Goal: Navigation & Orientation: Find specific page/section

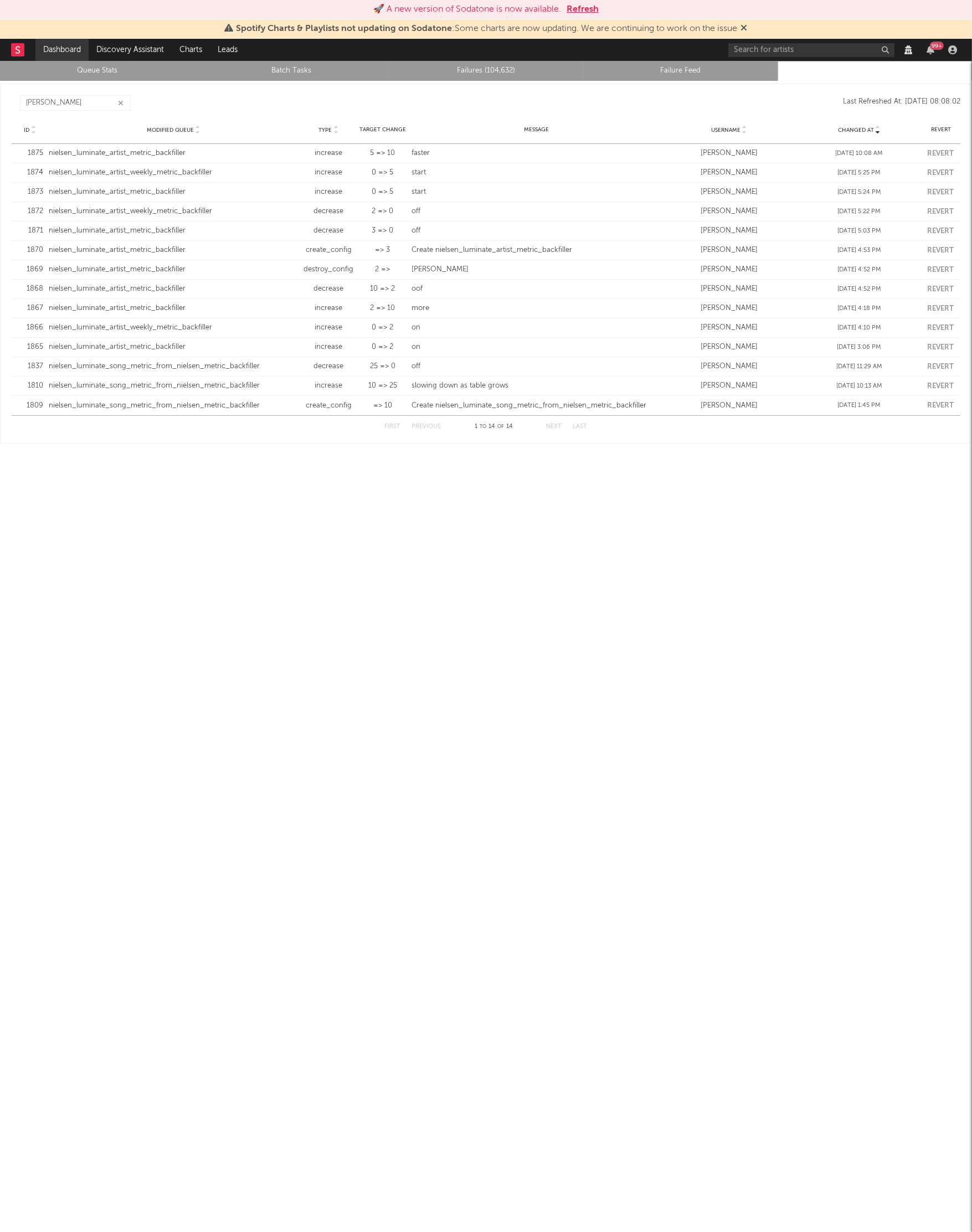
click at [60, 50] on link "Dashboard" at bounding box center [62, 50] width 53 height 22
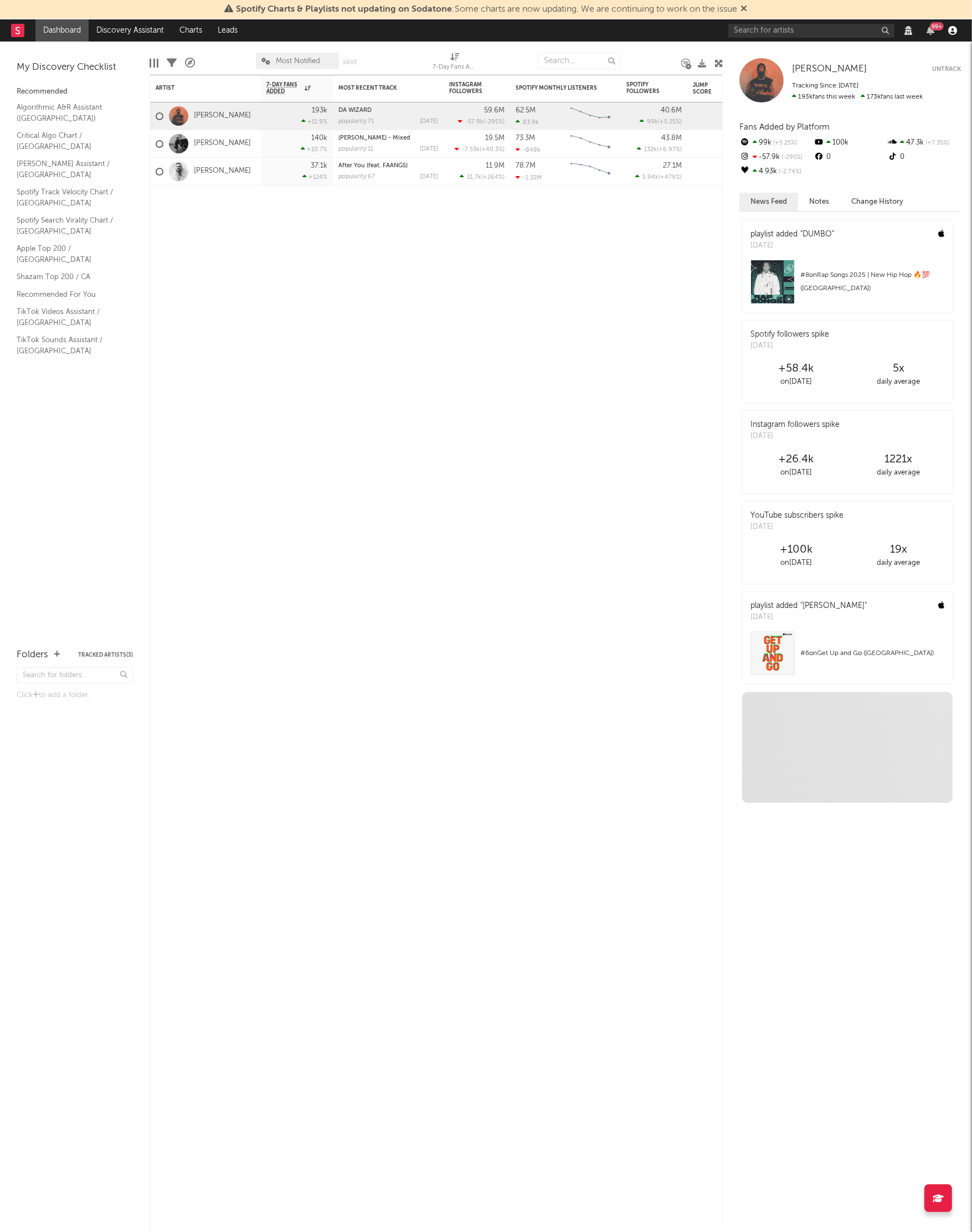
click at [953, 30] on icon "button" at bounding box center [952, 30] width 9 height 9
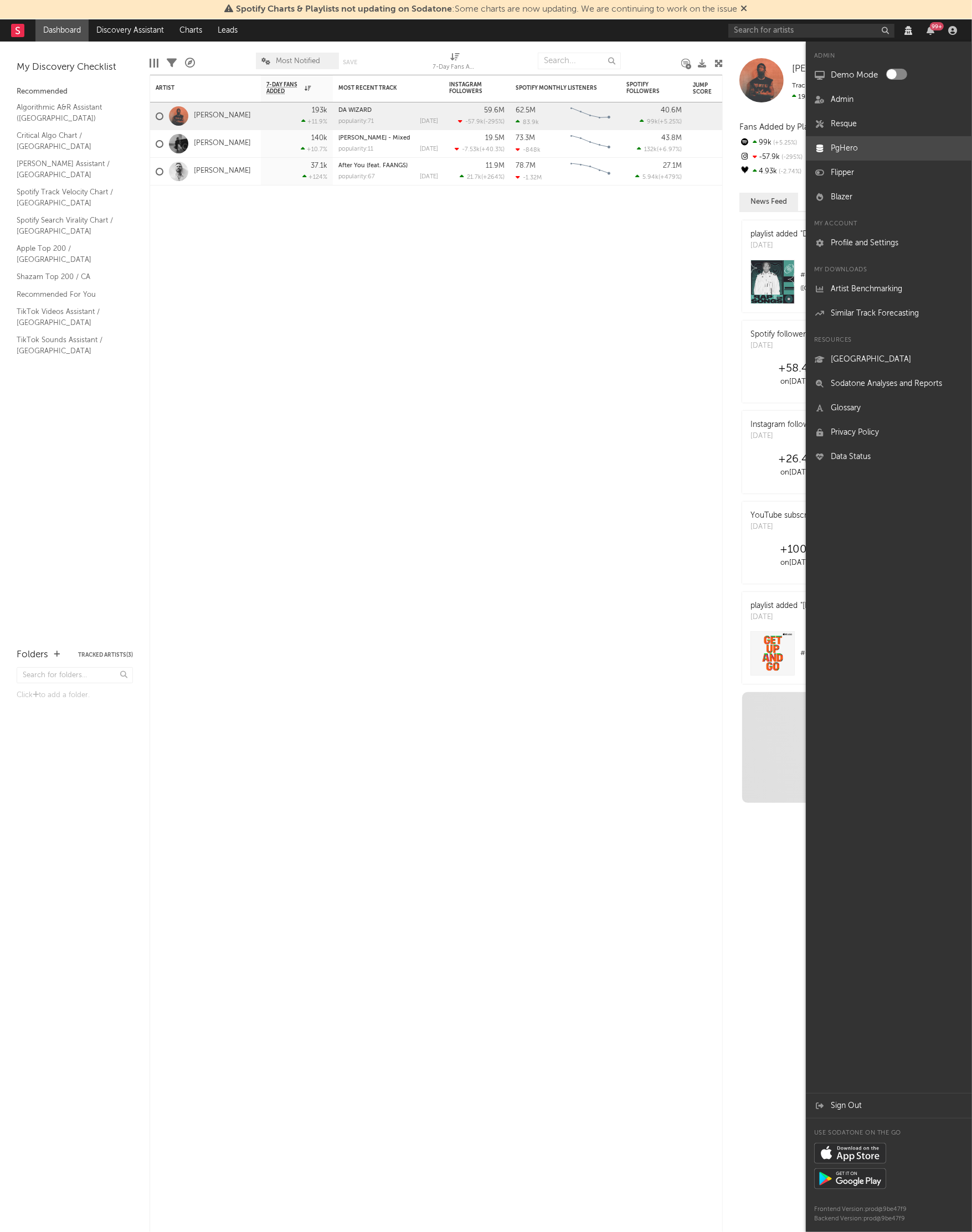
click at [845, 148] on link "PgHero" at bounding box center [888, 148] width 166 height 24
